Goal: Ask a question

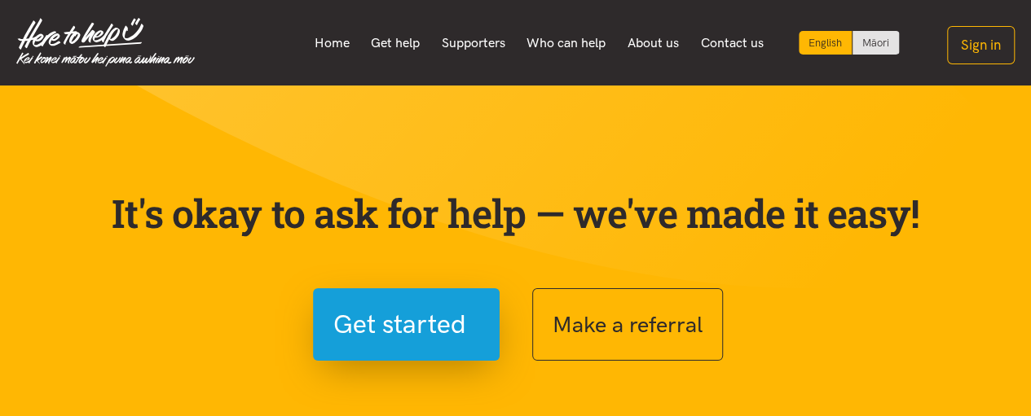
drag, startPoint x: 200, startPoint y: 174, endPoint x: 222, endPoint y: 208, distance: 39.6
click at [222, 208] on section "It's okay to ask for help — we've made it easy! Get started Make a referral We’…" at bounding box center [515, 370] width 1031 height 568
click at [225, 189] on div "It's okay to ask for help — we've made it easy! Get started Make a referral We’…" at bounding box center [515, 363] width 847 height 425
click at [473, 196] on div "It's okay to ask for help — we've made it easy! Get started Make a referral We’…" at bounding box center [515, 363] width 847 height 425
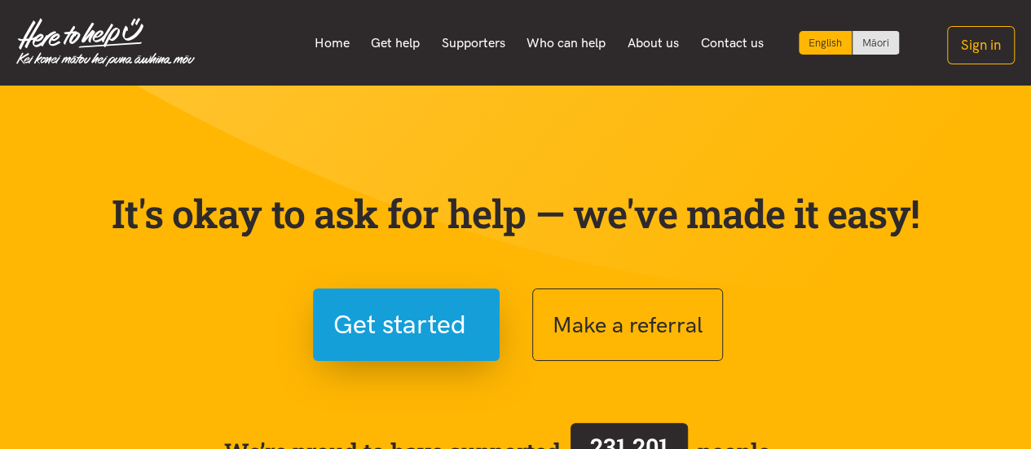
click at [822, 133] on section "It's okay to ask for help — we've made it easy! Get started Make a referral We’…" at bounding box center [515, 370] width 1031 height 568
click at [436, 154] on section "It's okay to ask for help — we've made it easy! Get started Make a referral We’…" at bounding box center [515, 370] width 1031 height 568
click at [878, 163] on section "It's okay to ask for help — we've made it easy! Get started Make a referral We’…" at bounding box center [515, 370] width 1031 height 568
click at [222, 237] on p "It's okay to ask for help — we've made it easy!" at bounding box center [515, 213] width 815 height 47
click at [947, 40] on button "Sign in" at bounding box center [981, 45] width 68 height 38
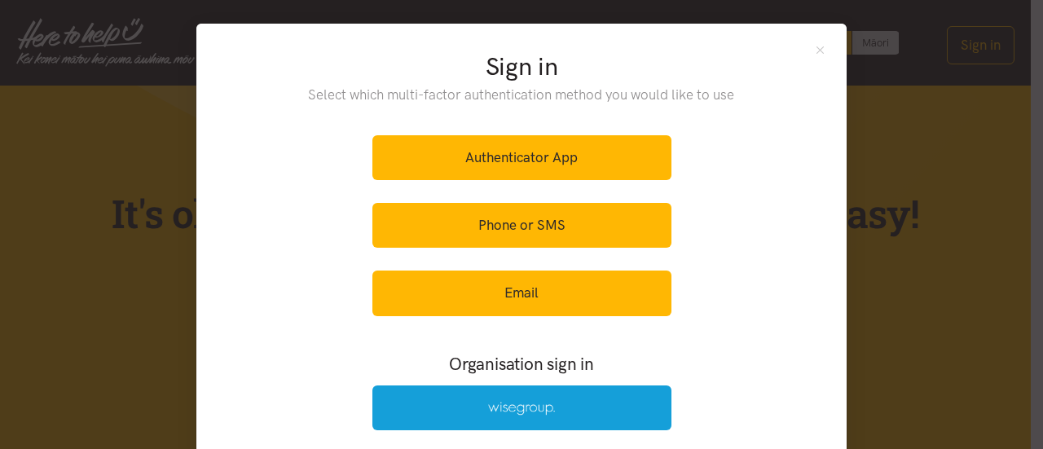
click at [794, 63] on div "Sign in Select which multi-factor authentication method you would like to use" at bounding box center [521, 88] width 631 height 76
click at [813, 57] on button "Close" at bounding box center [820, 50] width 14 height 14
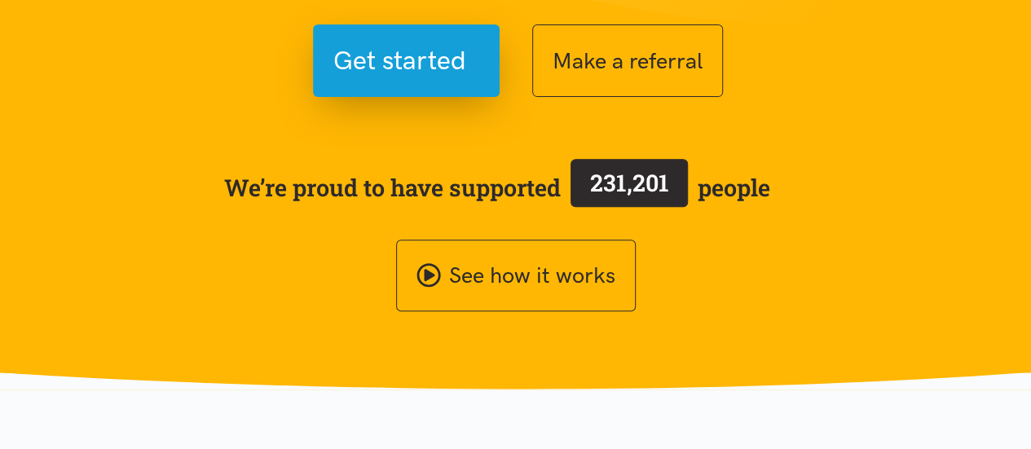
scroll to position [326, 0]
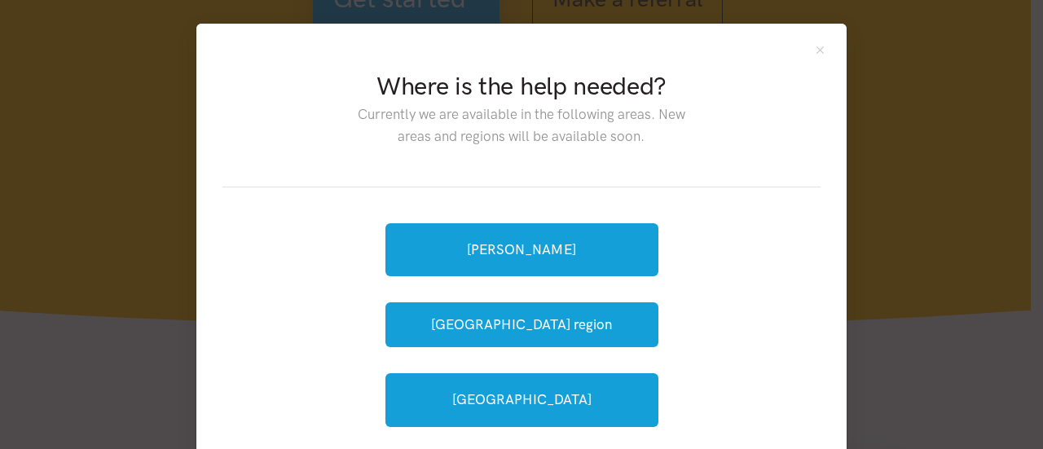
click at [795, 64] on div "Where is the help needed? Currently we are available in the following areas. Ne…" at bounding box center [521, 119] width 598 height 138
drag, startPoint x: 815, startPoint y: 58, endPoint x: 805, endPoint y: 57, distance: 9.8
click at [813, 57] on button "Close" at bounding box center [820, 50] width 14 height 14
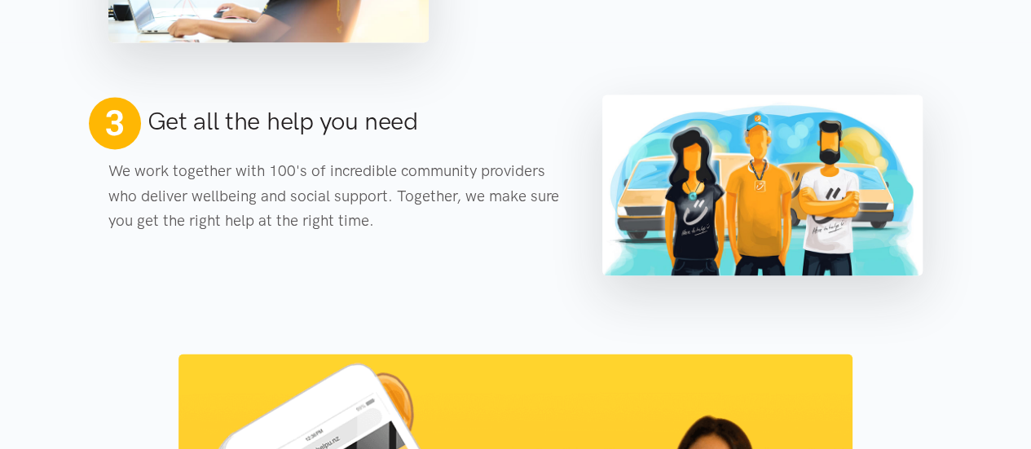
scroll to position [978, 0]
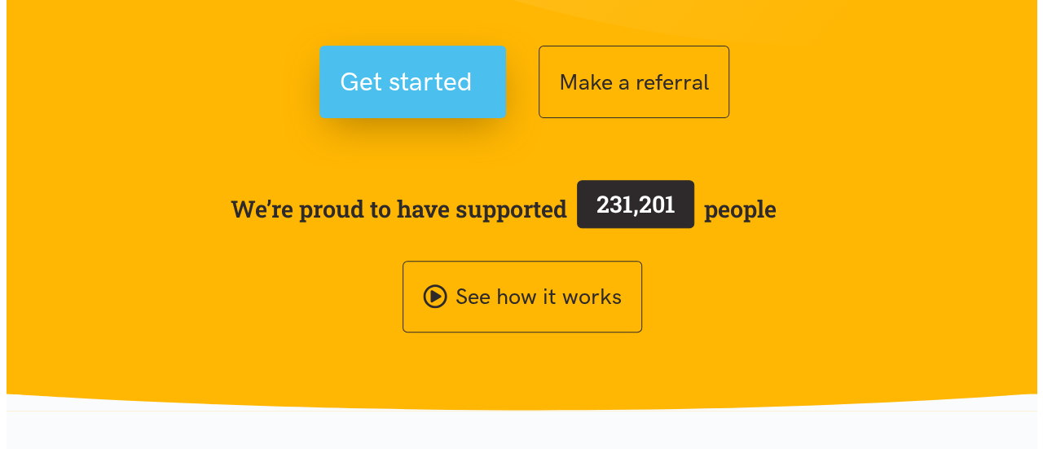
scroll to position [244, 0]
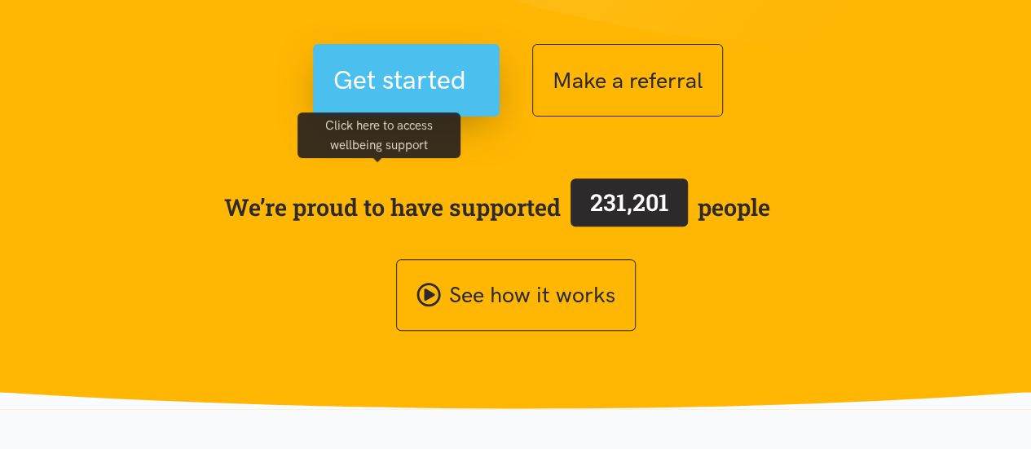
click at [333, 101] on span "Get started" at bounding box center [399, 80] width 133 height 42
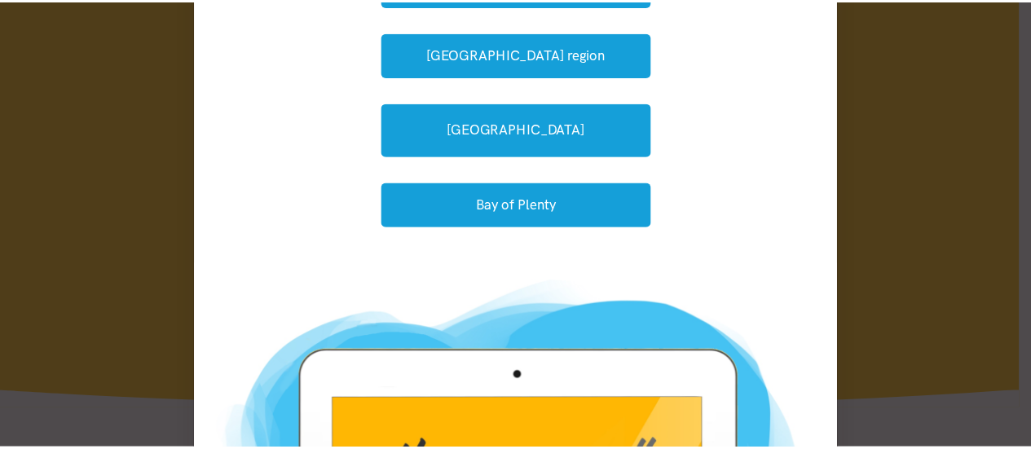
scroll to position [0, 0]
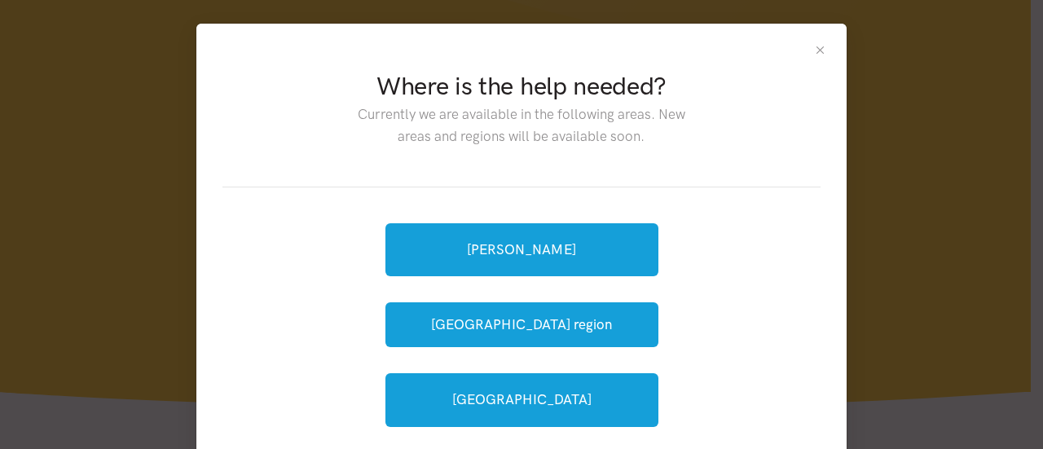
click at [813, 57] on button "Close" at bounding box center [820, 50] width 14 height 14
